Goal: Find specific page/section: Find specific page/section

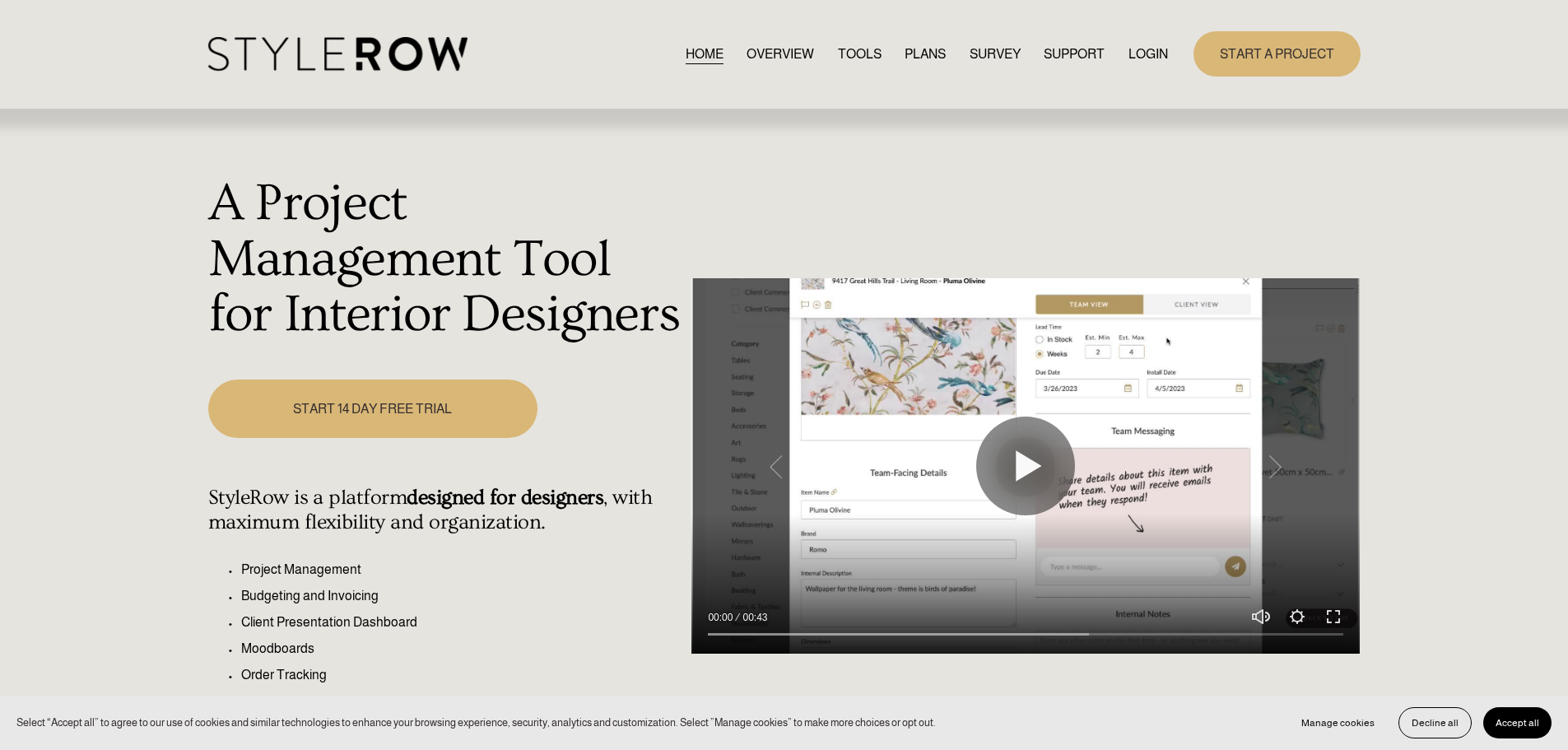
click at [1143, 45] on link "LOGIN" at bounding box center [1147, 54] width 39 height 22
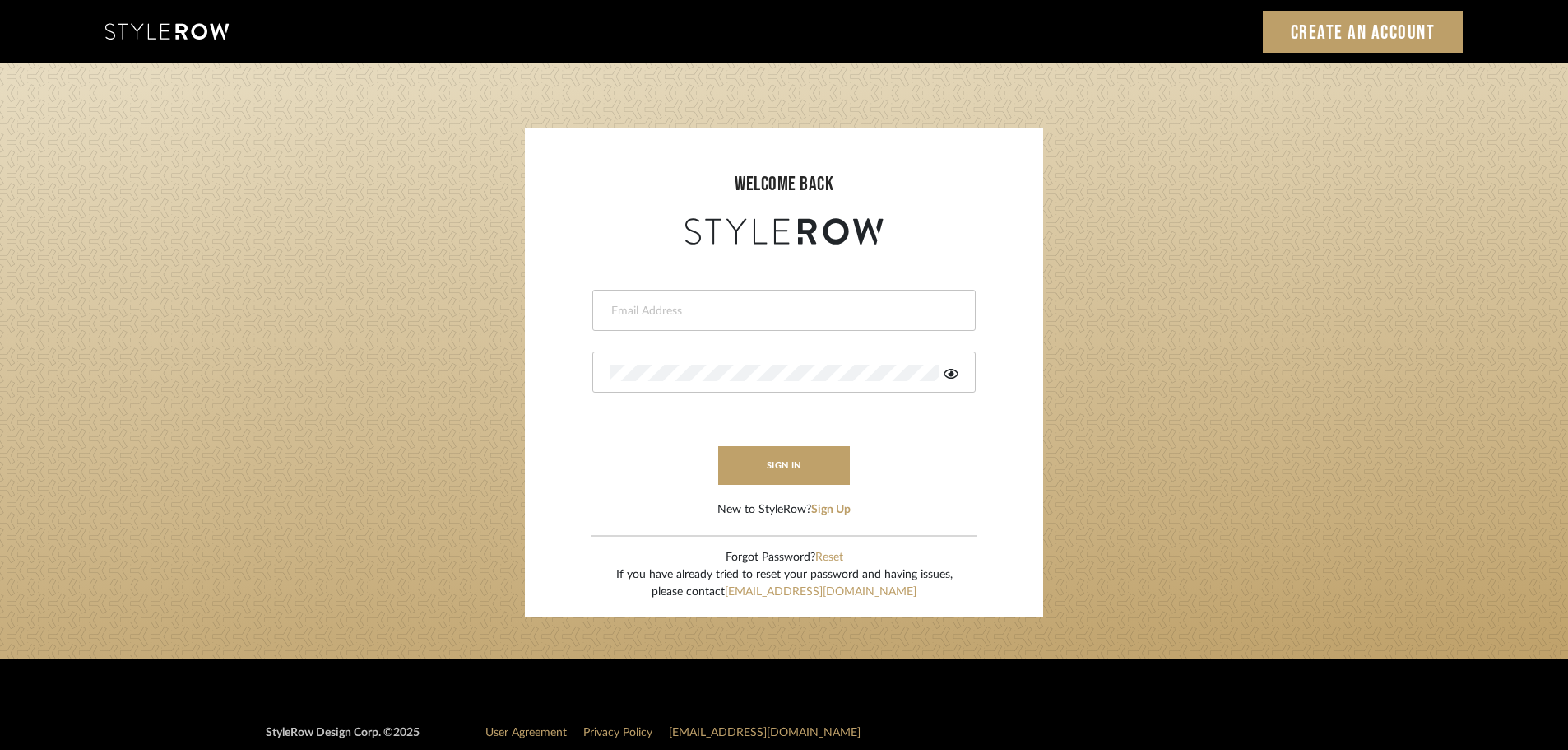
click at [621, 305] on input "email" at bounding box center [782, 311] width 345 height 16
type input "[DOMAIN_NAME][EMAIL_ADDRESS][DOMAIN_NAME]"
click at [755, 465] on button "sign in" at bounding box center [784, 465] width 132 height 39
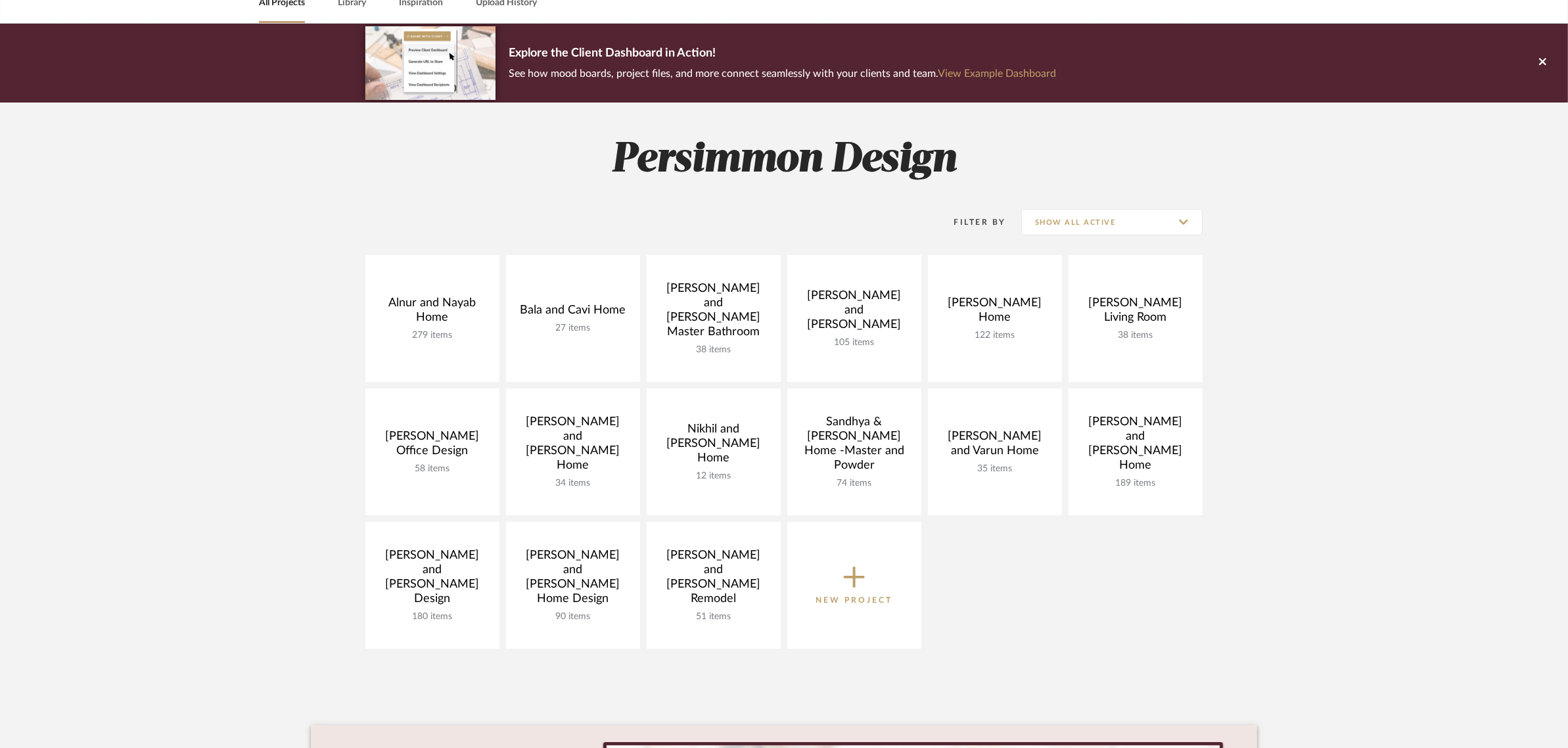
scroll to position [246, 0]
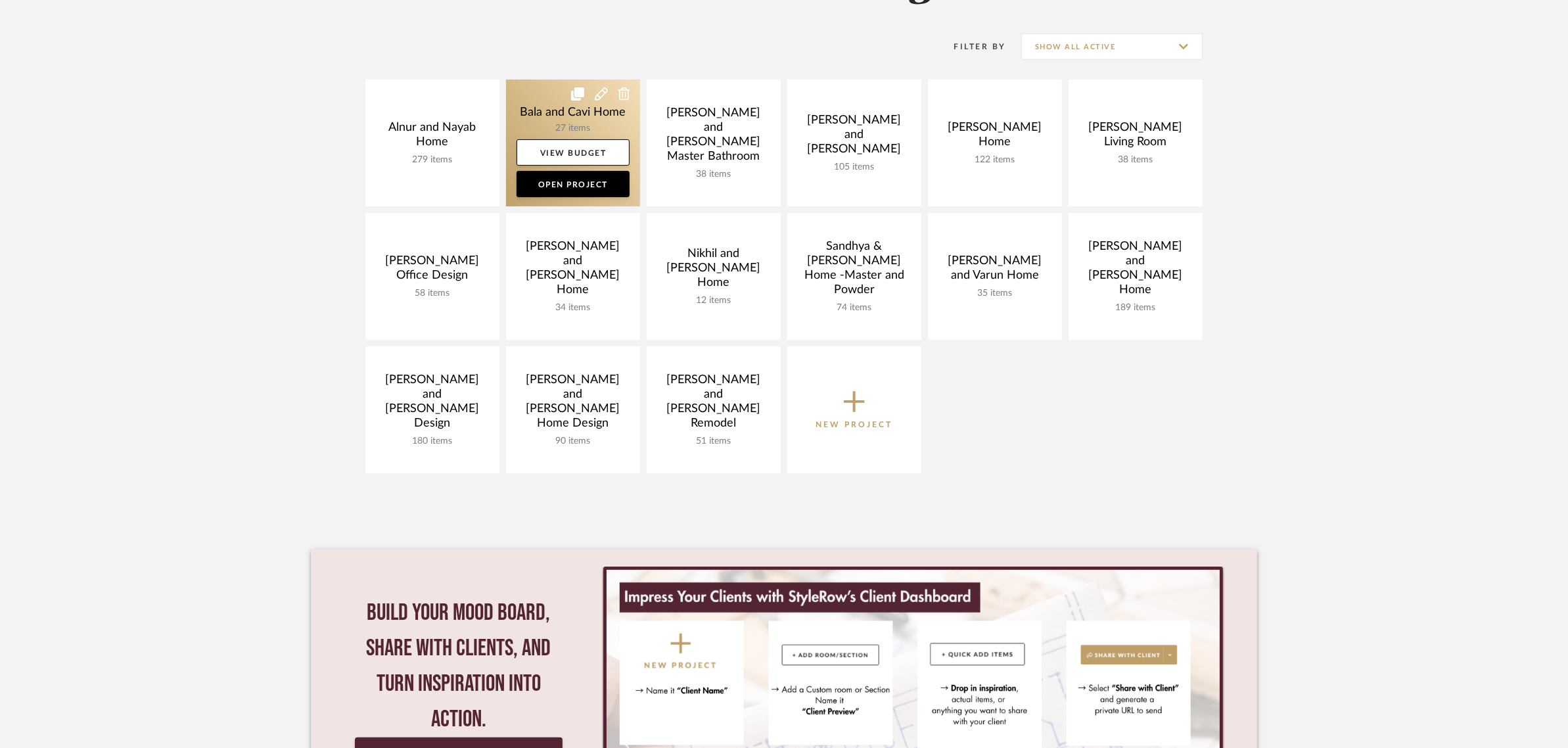
click at [531, 114] on link at bounding box center [573, 143] width 134 height 127
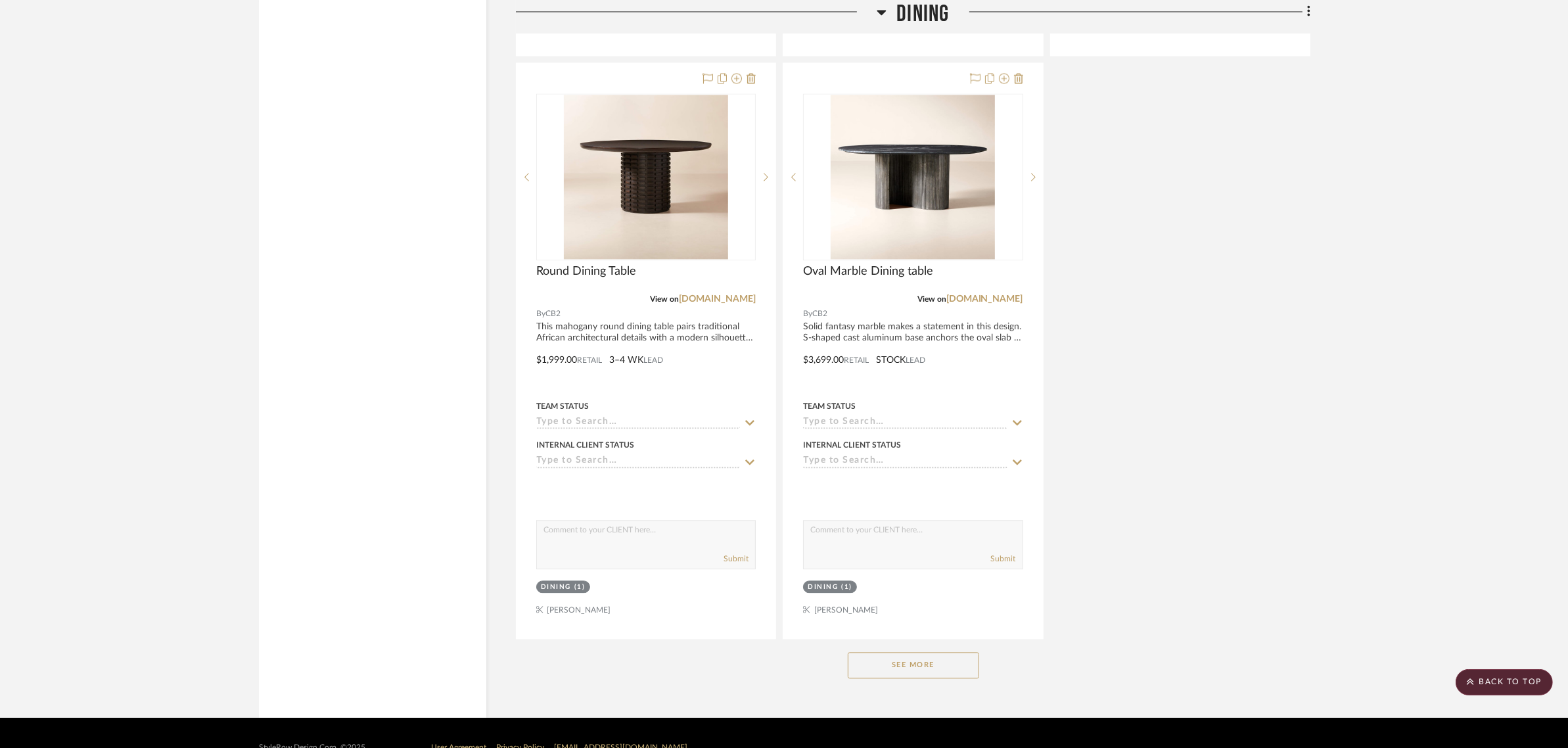
scroll to position [3355, 0]
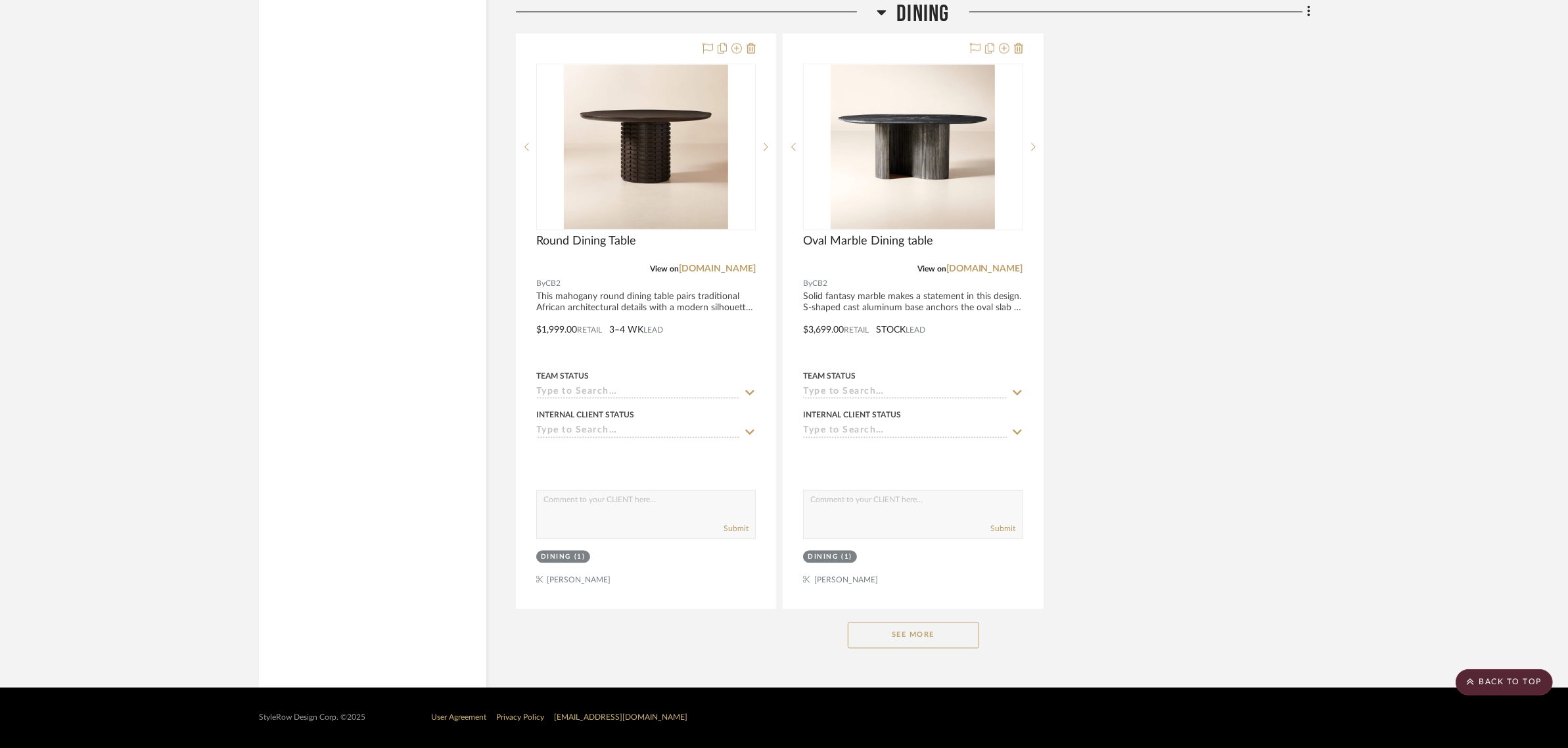
click at [948, 630] on button "See More" at bounding box center [913, 635] width 131 height 26
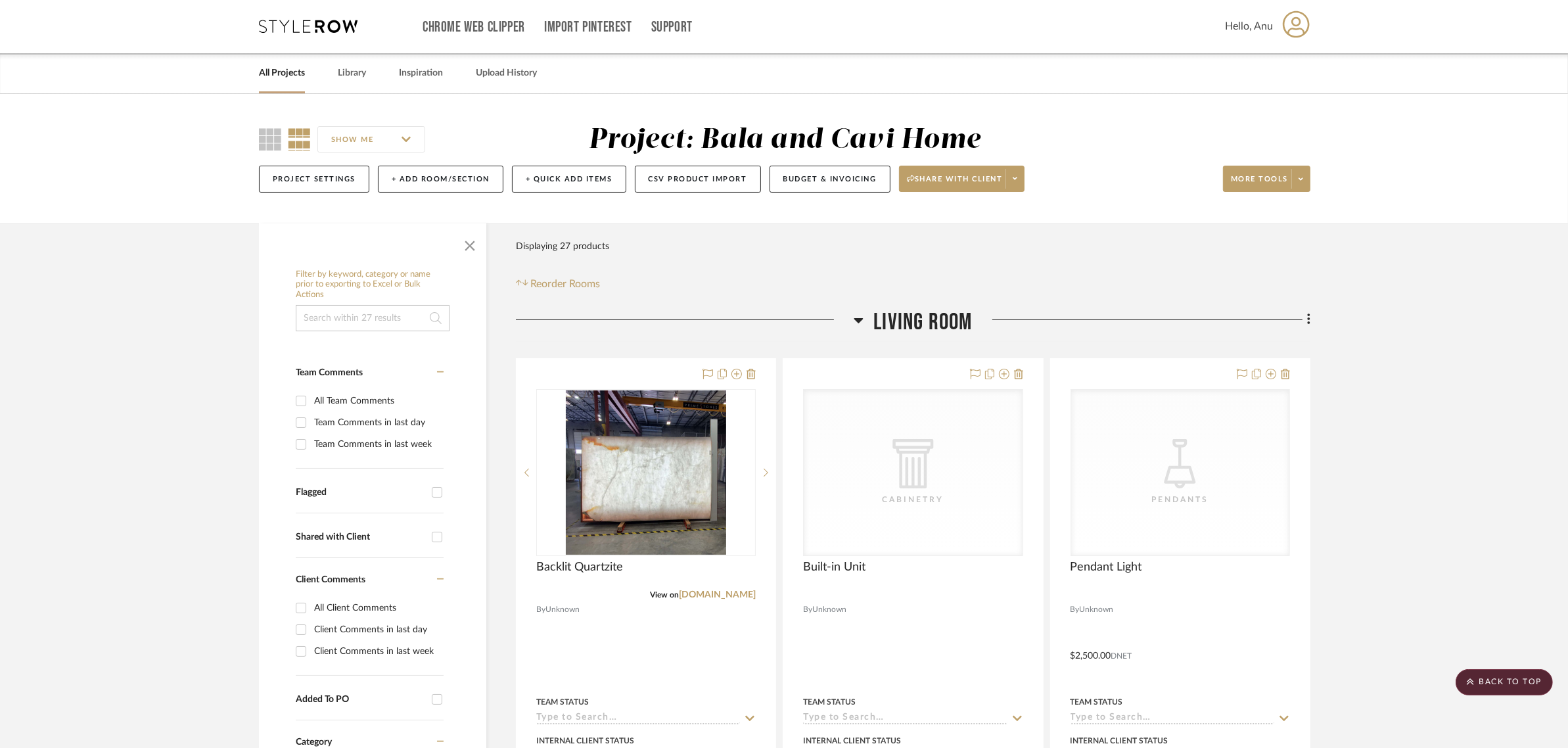
scroll to position [0, 0]
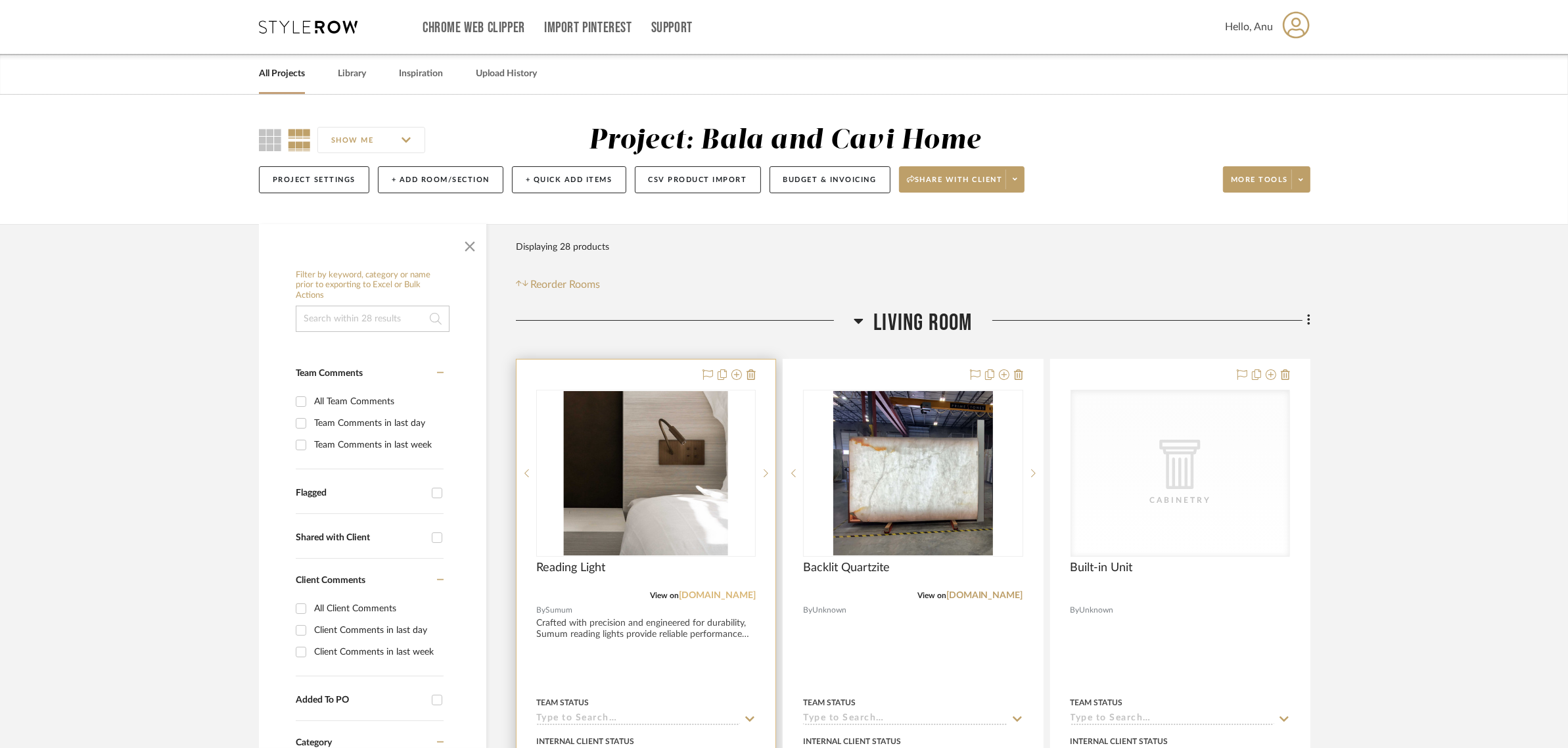
click at [743, 597] on link "sumum.be" at bounding box center [717, 595] width 77 height 9
